Goal: Task Accomplishment & Management: Manage account settings

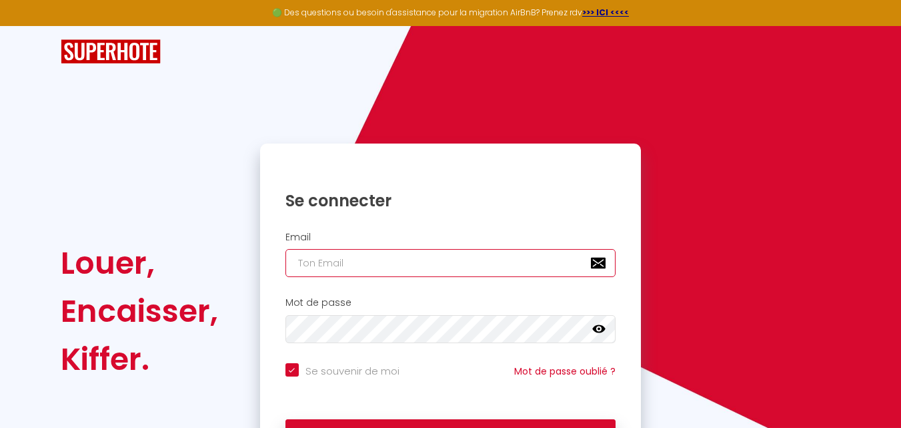
click at [397, 261] on input "email" at bounding box center [450, 263] width 331 height 28
type input "j"
checkbox input "true"
type input "ja"
checkbox input "true"
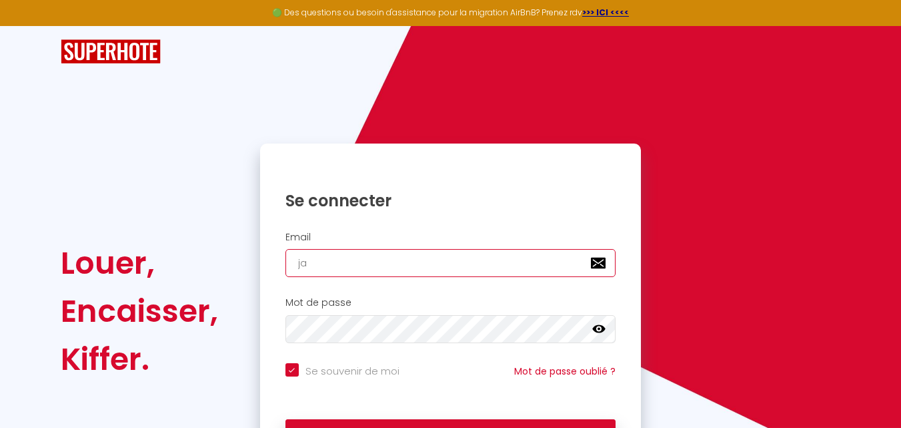
type input "jaj"
checkbox input "true"
type input "jaja"
checkbox input "true"
type input "jaja9"
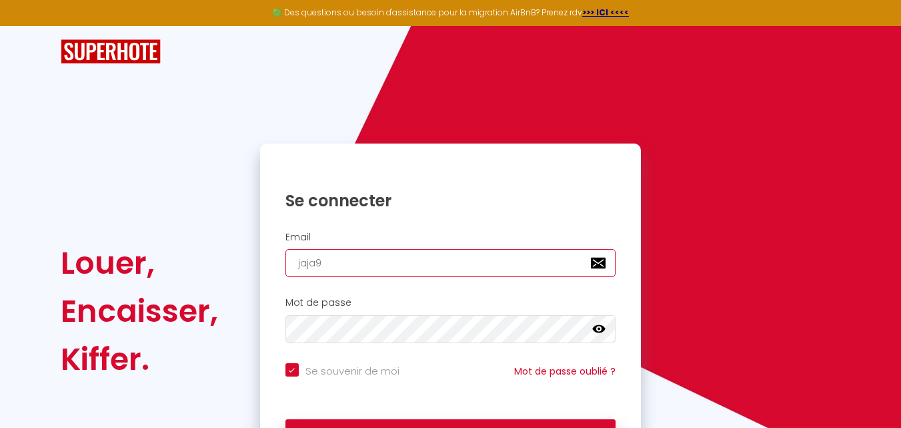
checkbox input "true"
type input "jaja97"
checkbox input "true"
type input "jaja972"
checkbox input "true"
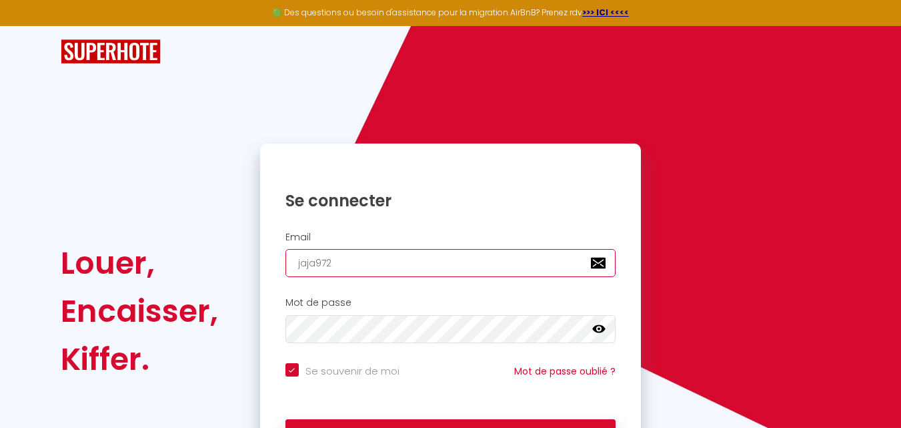
type input "jaja9721"
checkbox input "true"
type input "jaja9721@"
checkbox input "true"
type input "jaja9721@g"
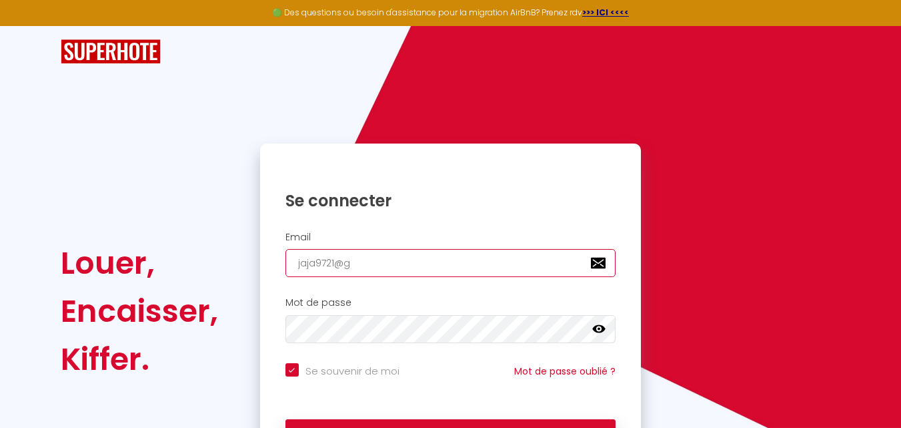
checkbox input "true"
type input "jaja9721@gm"
checkbox input "true"
type input "jaja9721@gmz"
checkbox input "true"
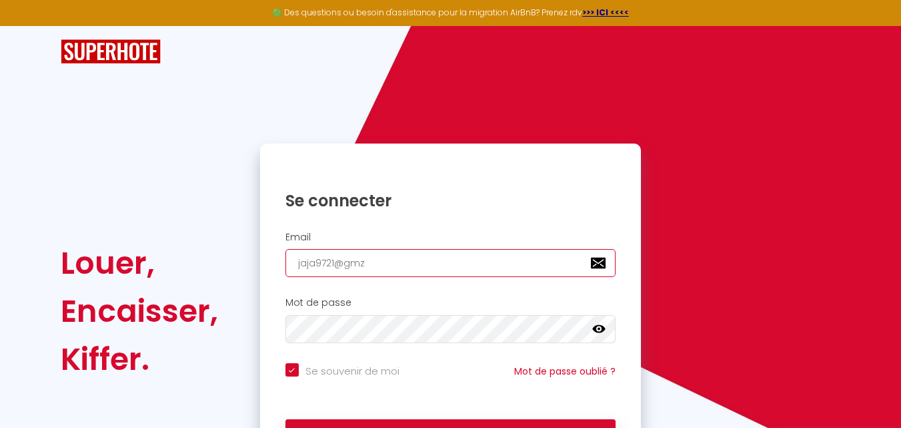
type input "jaja9721@gmzi"
checkbox input "true"
type input "jaja9721@gmzil"
checkbox input "true"
type input "jaja9721@gmzi"
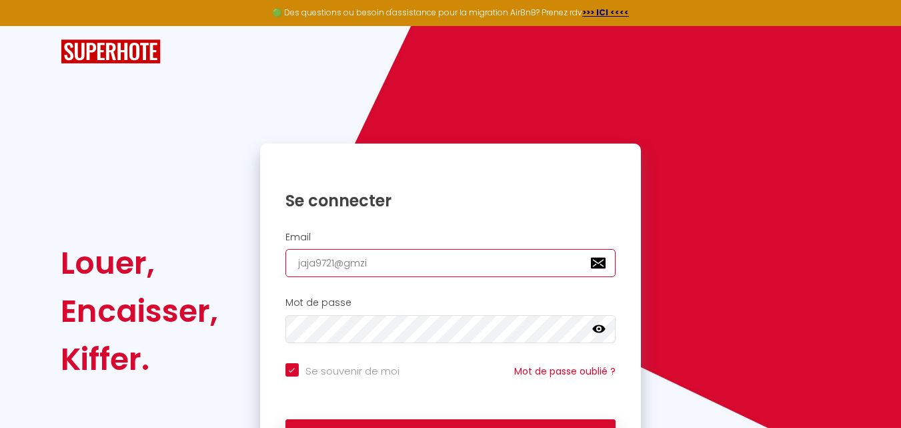
checkbox input "true"
type input "jaja9721@gmz"
checkbox input "true"
type input "jaja9721@gm"
checkbox input "true"
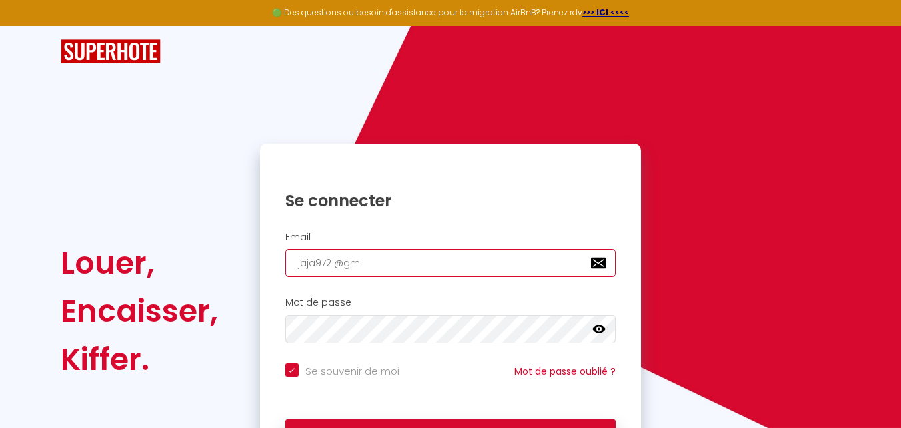
type input "jaja9721@gma"
checkbox input "true"
type input "jaja9721@gmai"
checkbox input "true"
type input "[EMAIL_ADDRESS]"
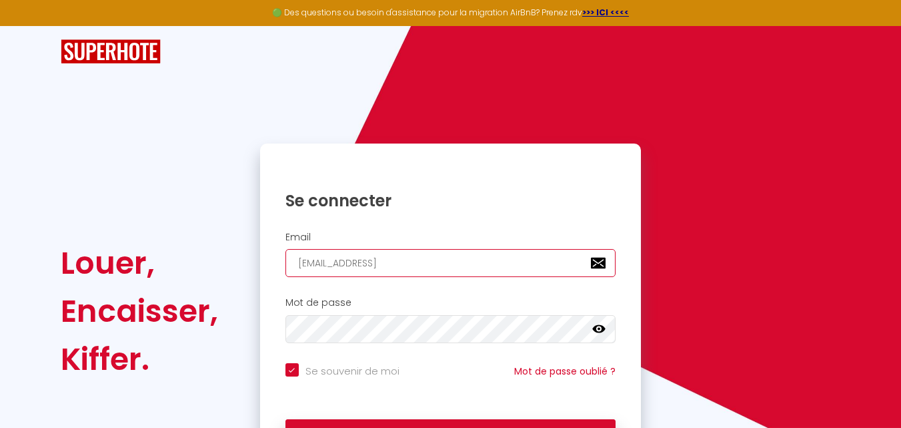
checkbox input "true"
type input "[EMAIL_ADDRESS]."
checkbox input "true"
type input "jaja9721@gmail.c"
checkbox input "true"
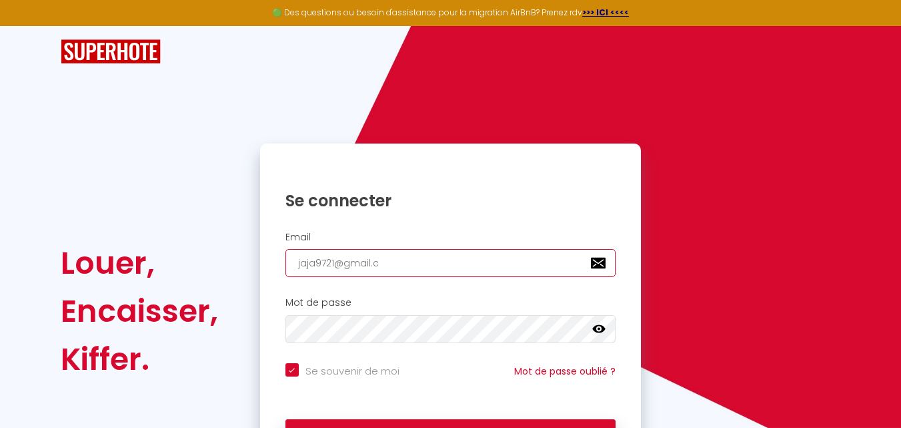
type input "[EMAIL_ADDRESS][DOMAIN_NAME]"
checkbox input "true"
type input "[EMAIL_ADDRESS][DOMAIN_NAME]"
checkbox input "true"
type input "[EMAIL_ADDRESS][DOMAIN_NAME]"
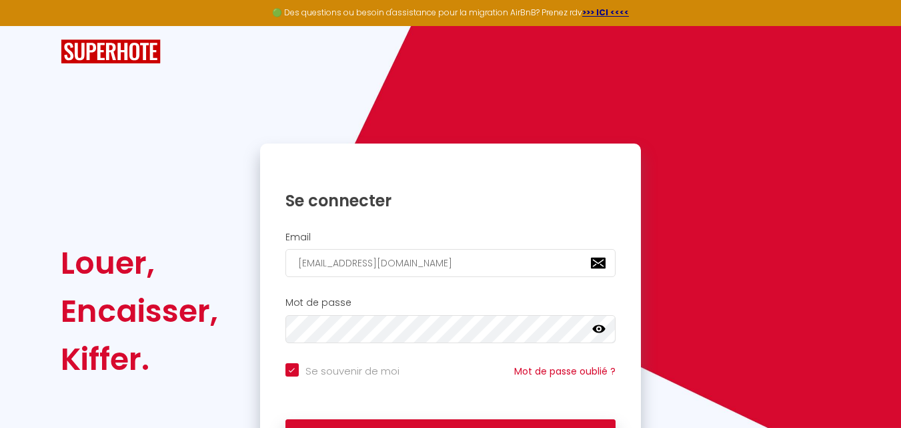
click at [598, 327] on icon at bounding box center [598, 328] width 13 height 13
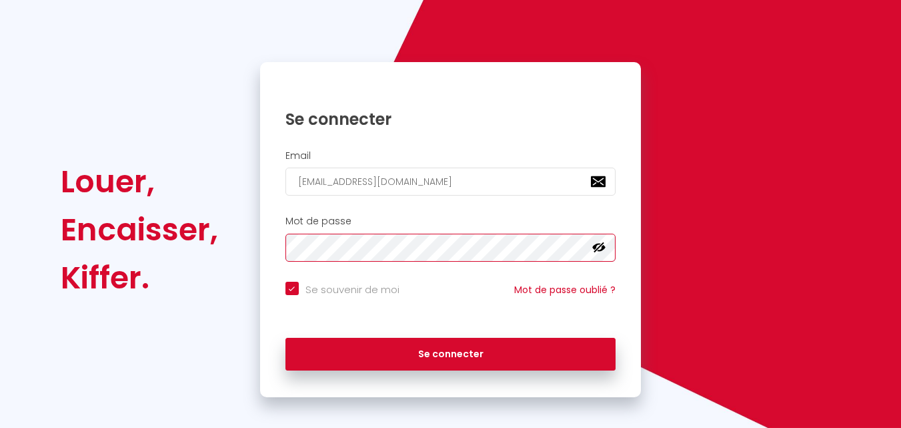
scroll to position [91, 0]
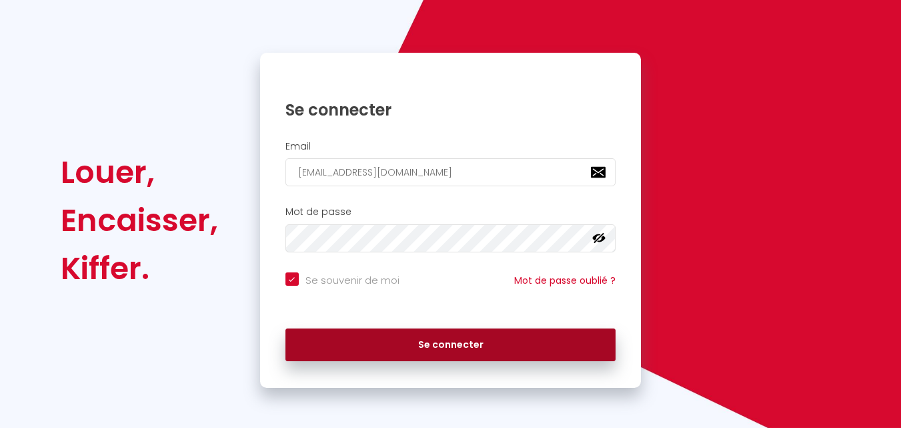
click at [470, 351] on button "Se connecter" at bounding box center [450, 344] width 331 height 33
checkbox input "true"
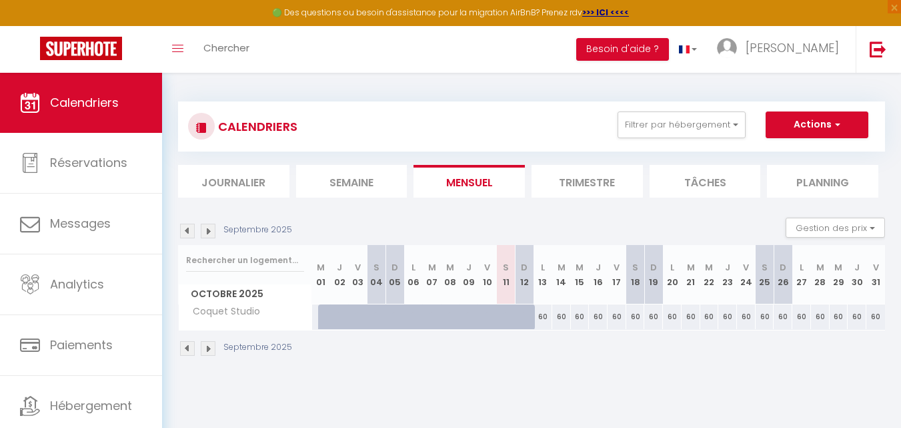
drag, startPoint x: 426, startPoint y: 147, endPoint x: 406, endPoint y: 114, distance: 38.3
click at [442, 141] on div "CALENDRIERS Filtrer par hébergement Tous Coquet Studio Effacer Sauvegarder Acti…" at bounding box center [531, 126] width 707 height 50
